Goal: Information Seeking & Learning: Learn about a topic

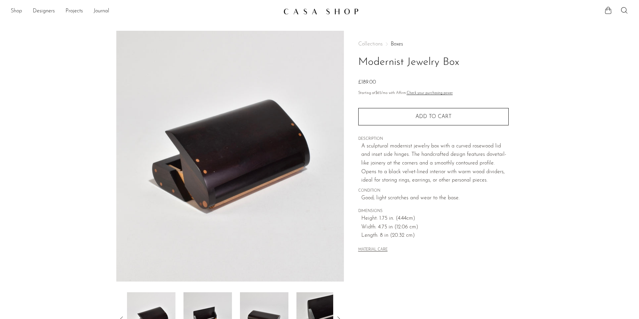
click at [19, 12] on link "Shop" at bounding box center [16, 11] width 11 height 9
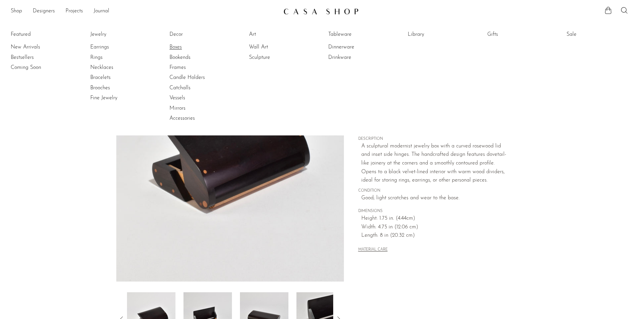
click at [181, 49] on link "Boxes" at bounding box center [195, 46] width 50 height 7
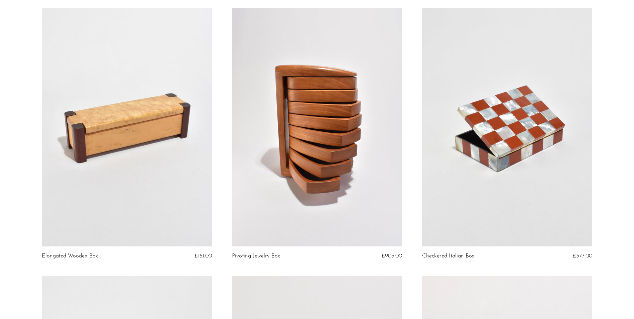
scroll to position [1404, 0]
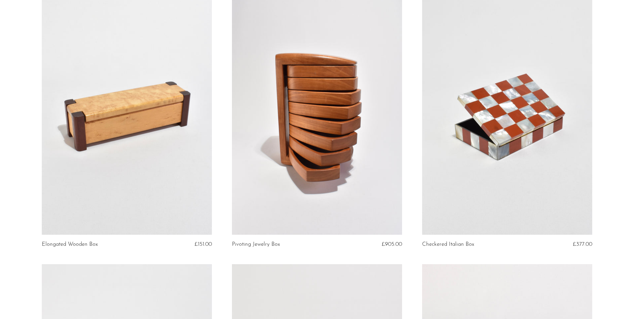
click at [329, 195] on link at bounding box center [317, 115] width 170 height 238
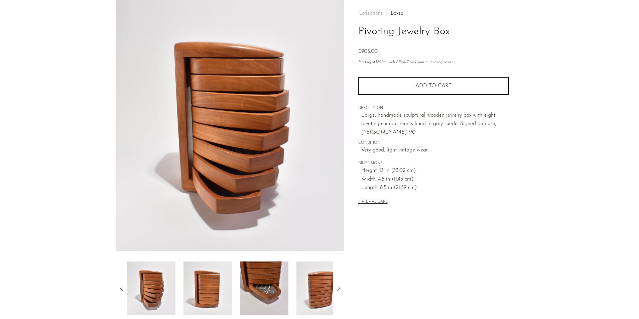
scroll to position [100, 0]
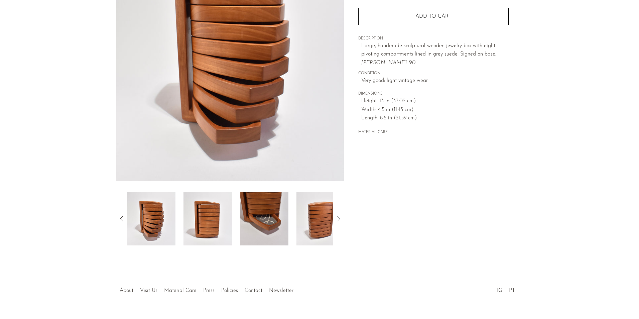
click at [259, 224] on img at bounding box center [264, 218] width 48 height 53
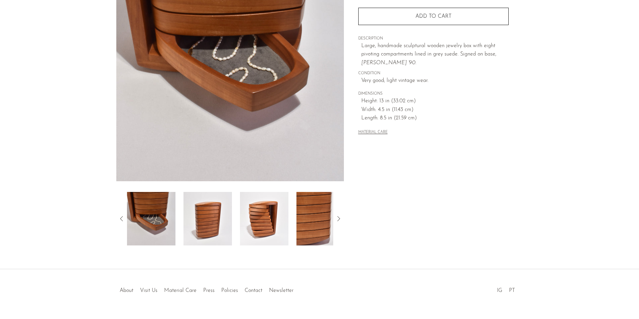
click at [262, 227] on img at bounding box center [264, 218] width 48 height 53
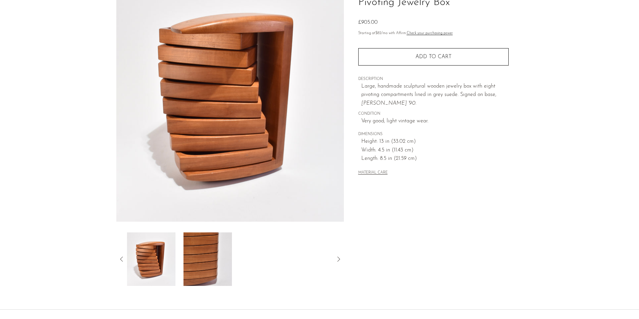
scroll to position [67, 0]
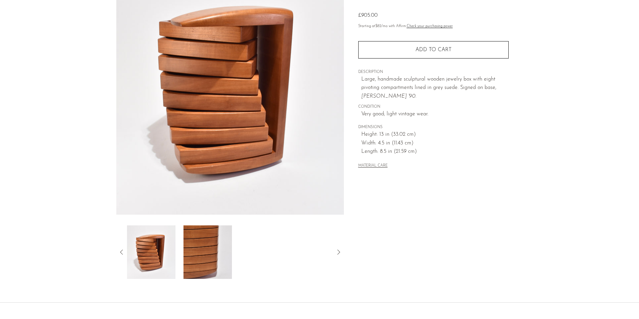
click at [203, 254] on img at bounding box center [208, 251] width 48 height 53
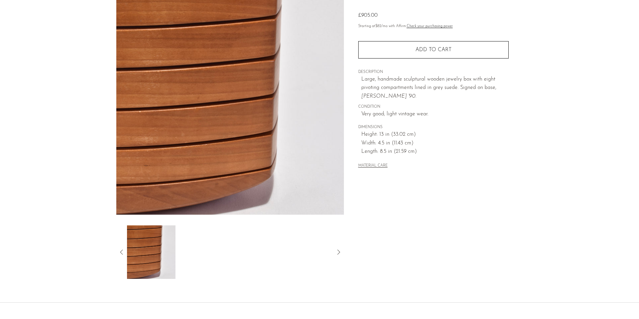
click at [340, 252] on icon at bounding box center [338, 251] width 3 height 5
click at [122, 249] on icon at bounding box center [122, 252] width 8 height 8
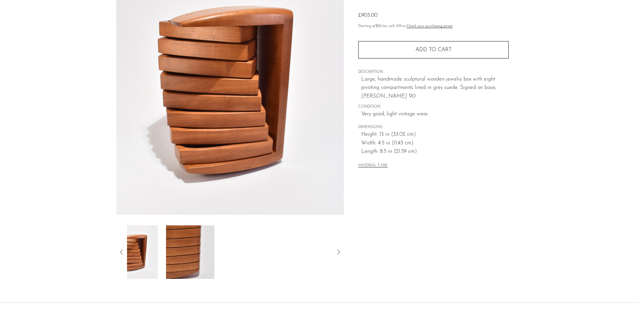
click at [122, 249] on icon at bounding box center [122, 252] width 8 height 8
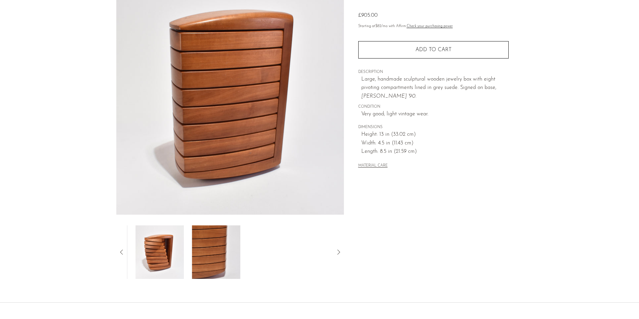
click at [122, 249] on icon at bounding box center [122, 252] width 8 height 8
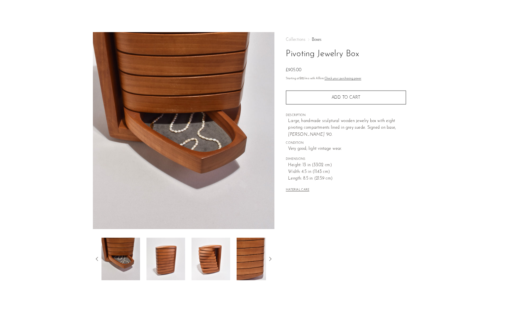
scroll to position [0, 0]
